Goal: Information Seeking & Learning: Find specific fact

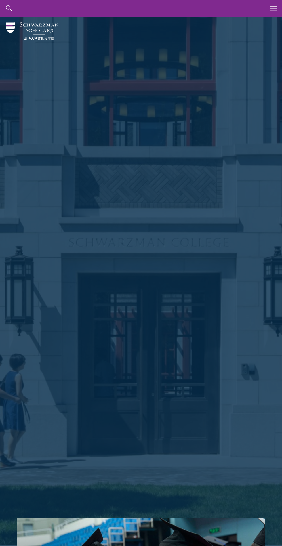
click at [273, 10] on use "button" at bounding box center [273, 8] width 6 height 4
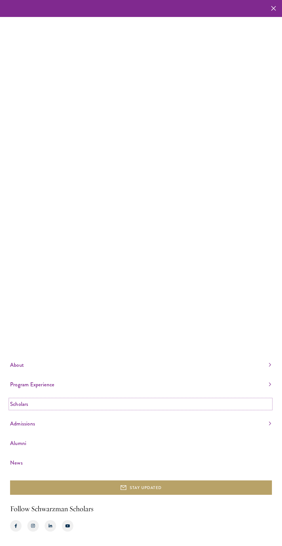
click at [15, 409] on link "Scholars" at bounding box center [140, 403] width 261 height 9
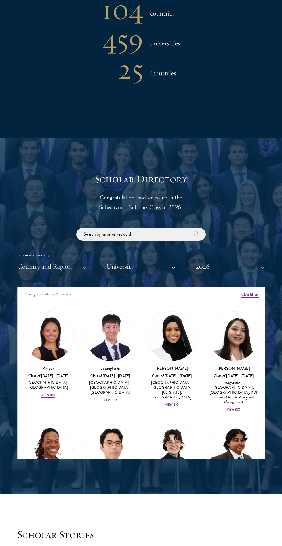
scroll to position [50, 0]
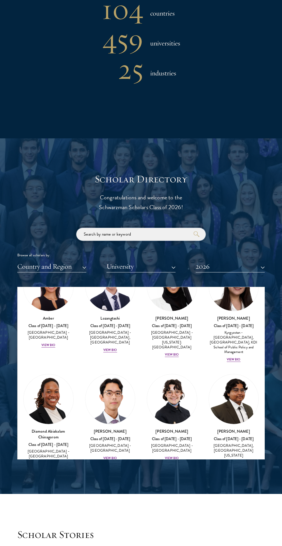
click at [99, 234] on input "search" at bounding box center [140, 234] width 129 height 13
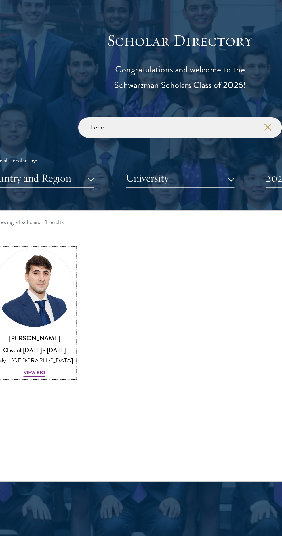
click at [42, 287] on img at bounding box center [49, 293] width 50 height 50
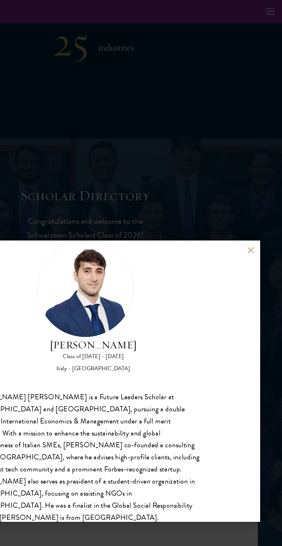
scroll to position [517, 0]
click at [259, 180] on button at bounding box center [259, 179] width 5 height 5
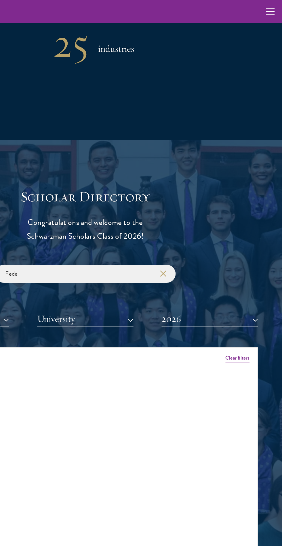
scroll to position [517, 0]
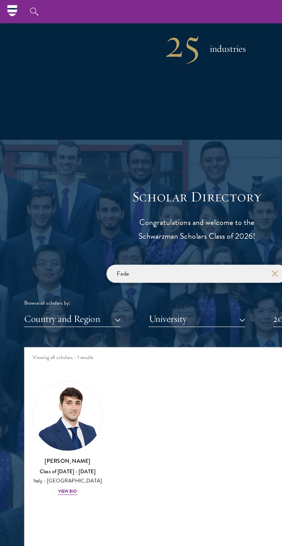
click at [158, 196] on input "Fede" at bounding box center [140, 196] width 129 height 13
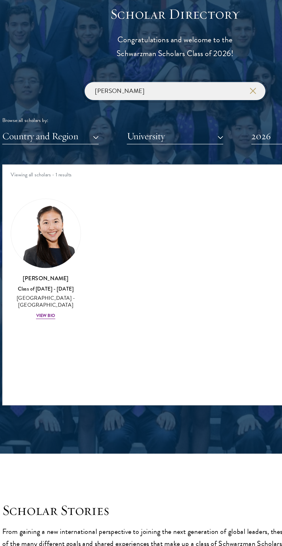
type input "[PERSON_NAME]"
click at [34, 292] on img at bounding box center [49, 298] width 50 height 50
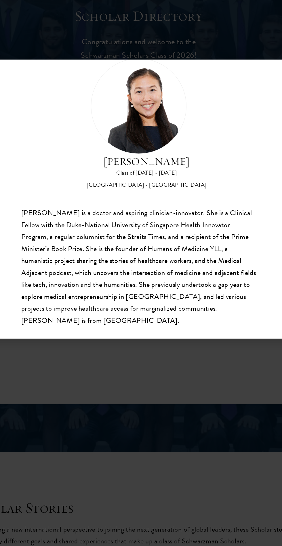
scroll to position [517, 0]
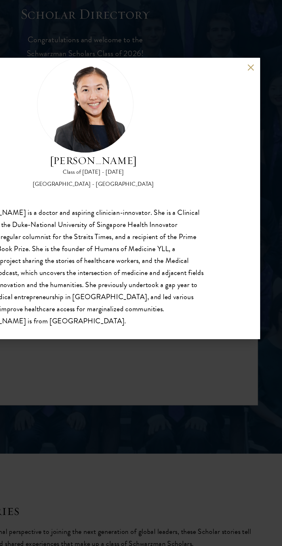
scroll to position [522, 0]
